Goal: Browse casually

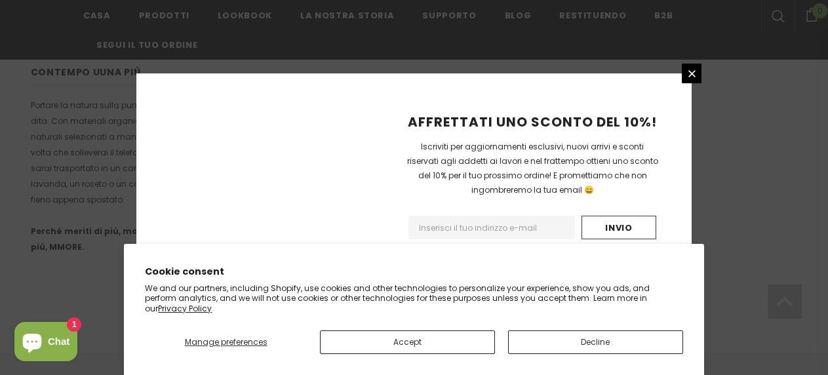
scroll to position [996, 0]
